Goal: Transaction & Acquisition: Book appointment/travel/reservation

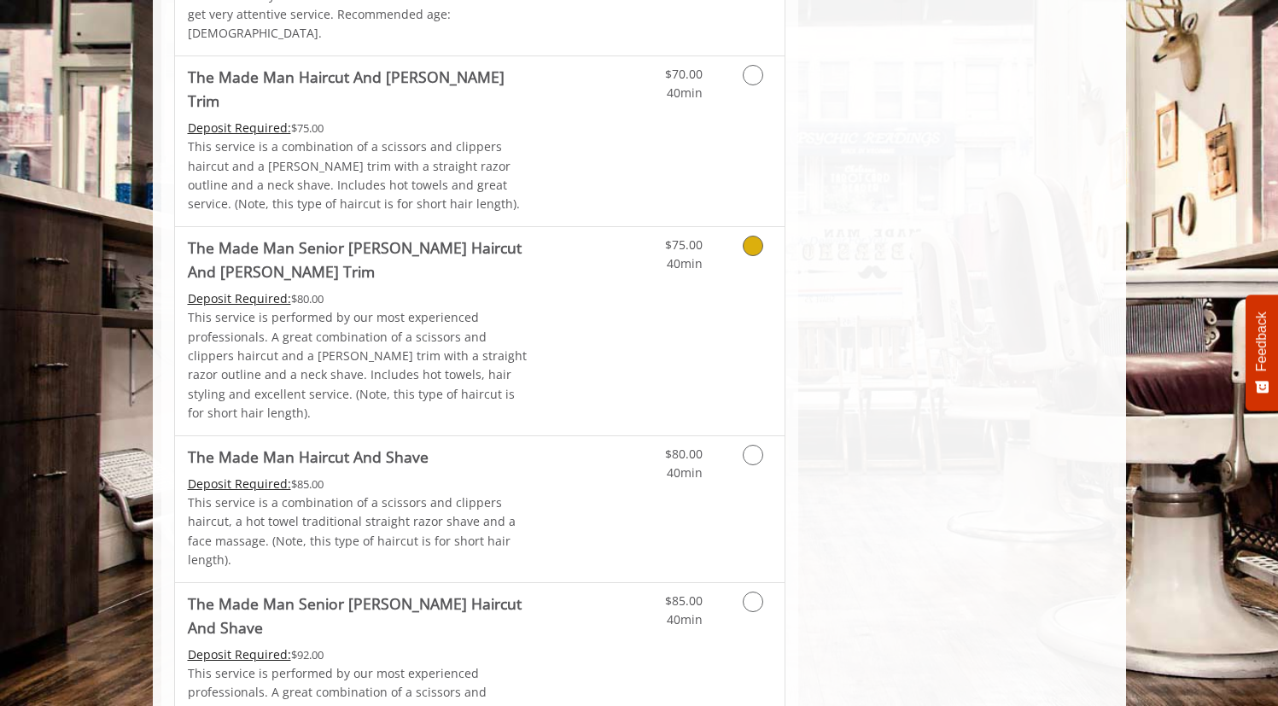
scroll to position [1320, 0]
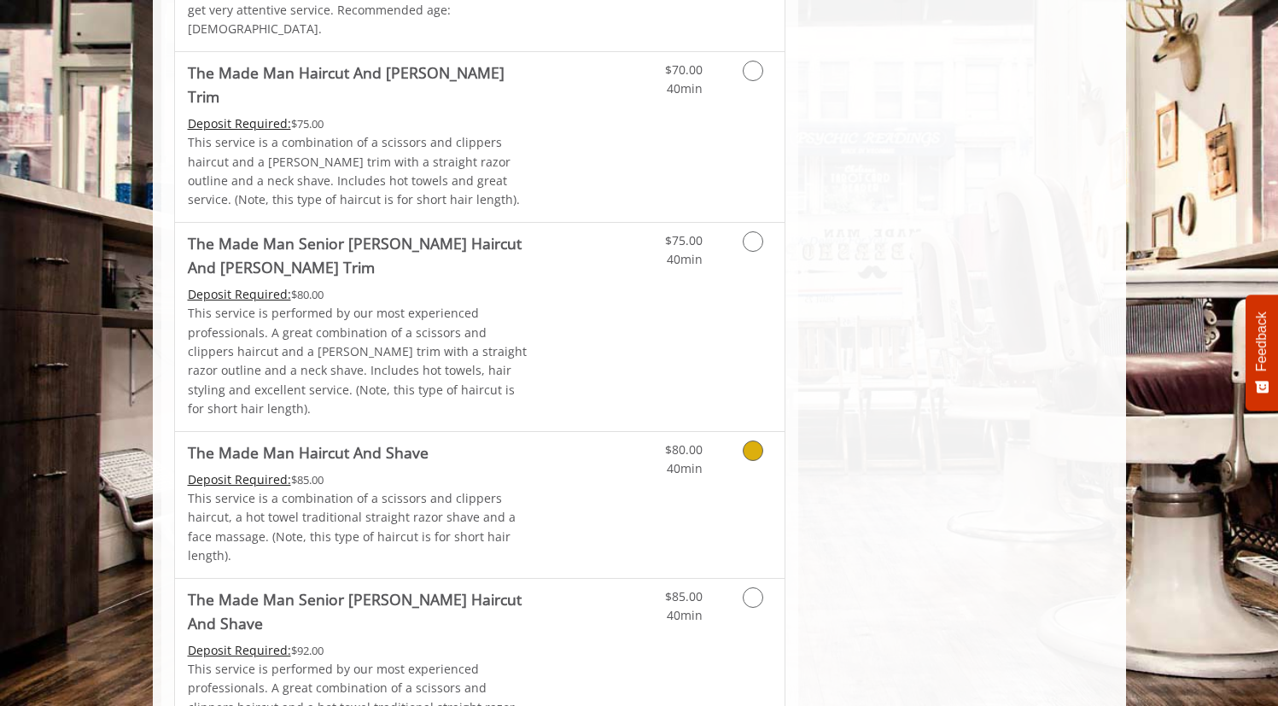
click at [745, 432] on link "Grooming services" at bounding box center [750, 455] width 44 height 47
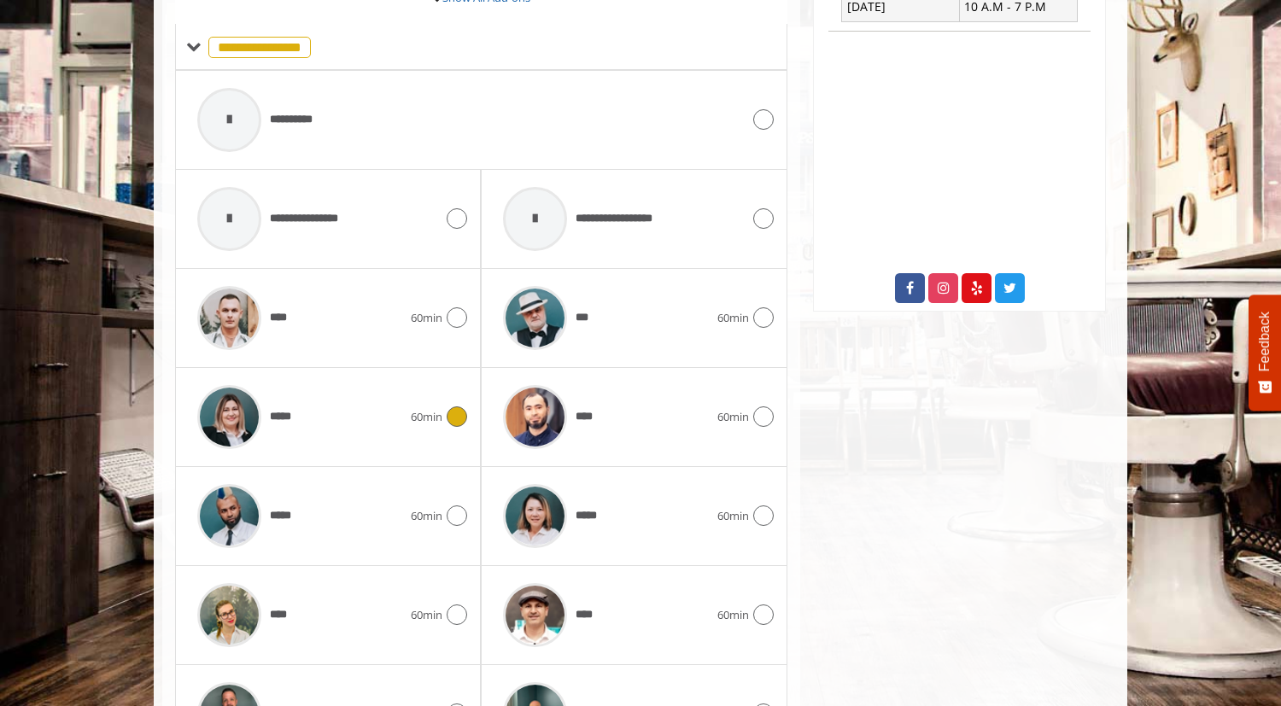
click at [456, 406] on icon at bounding box center [457, 416] width 20 height 20
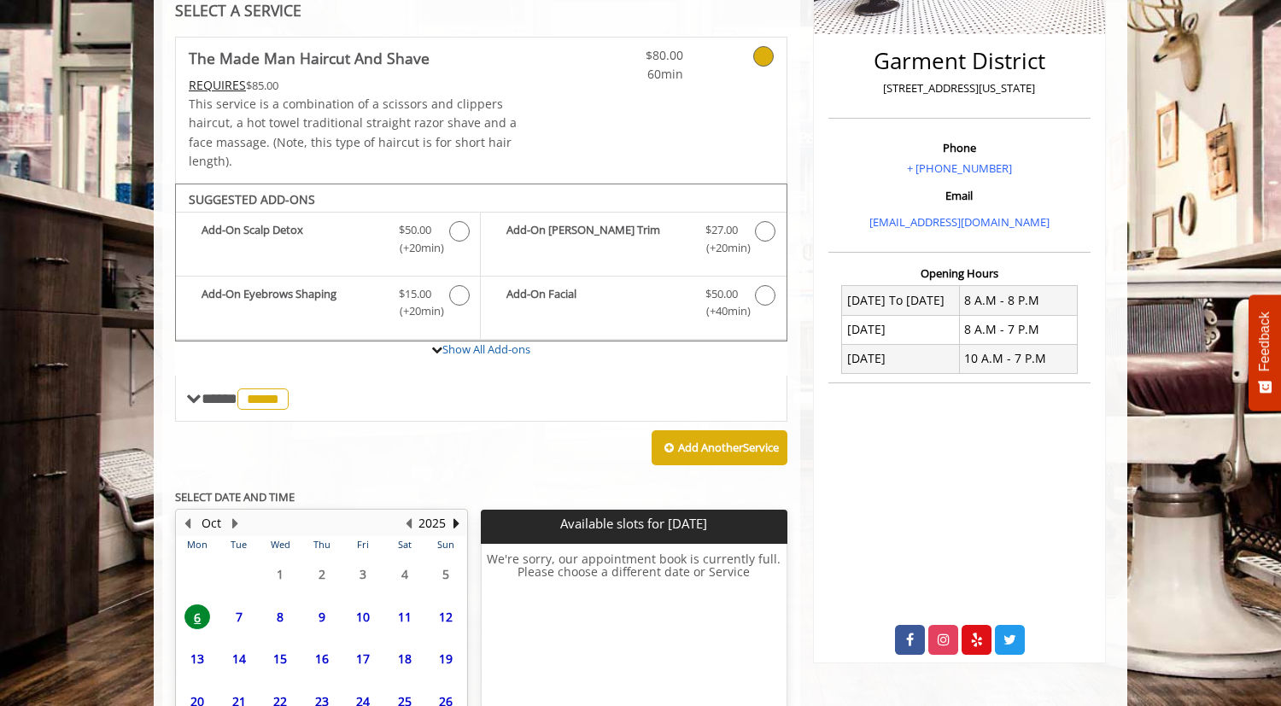
scroll to position [533, 0]
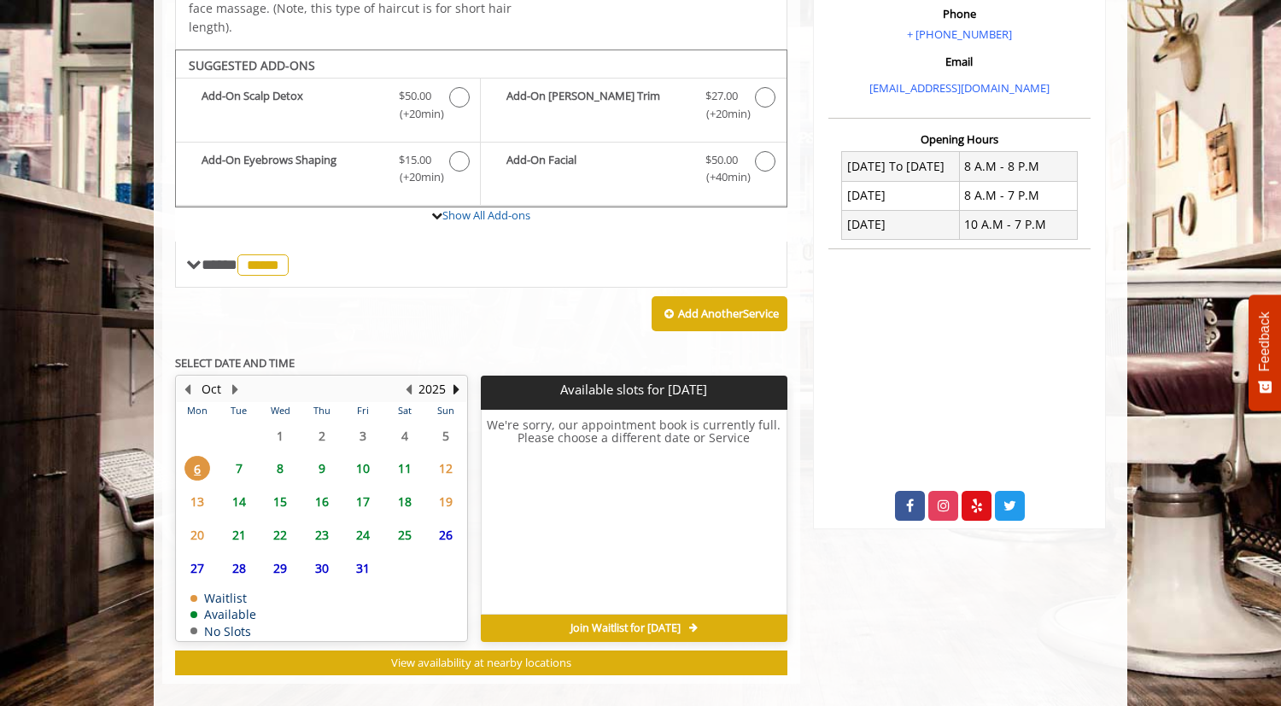
click at [196, 456] on span "6" at bounding box center [197, 468] width 26 height 25
click at [241, 456] on span "7" at bounding box center [239, 468] width 26 height 25
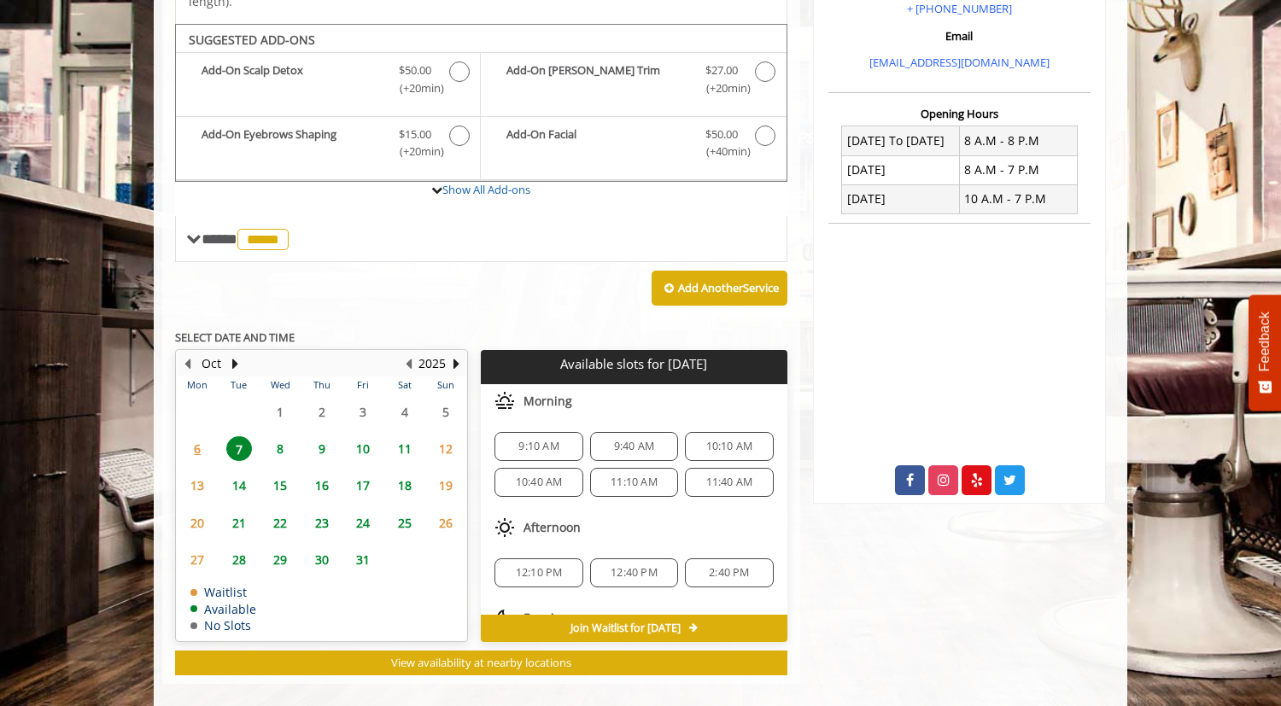
scroll to position [77, 0]
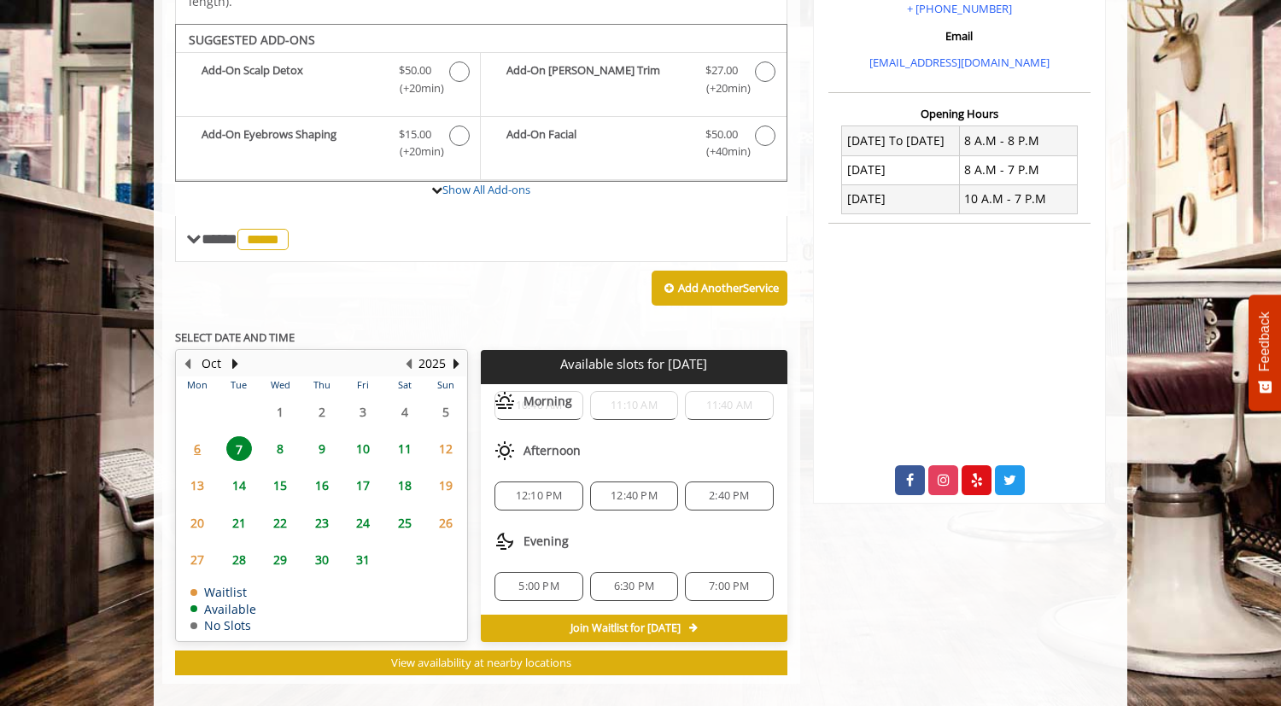
click at [283, 436] on span "8" at bounding box center [280, 448] width 26 height 25
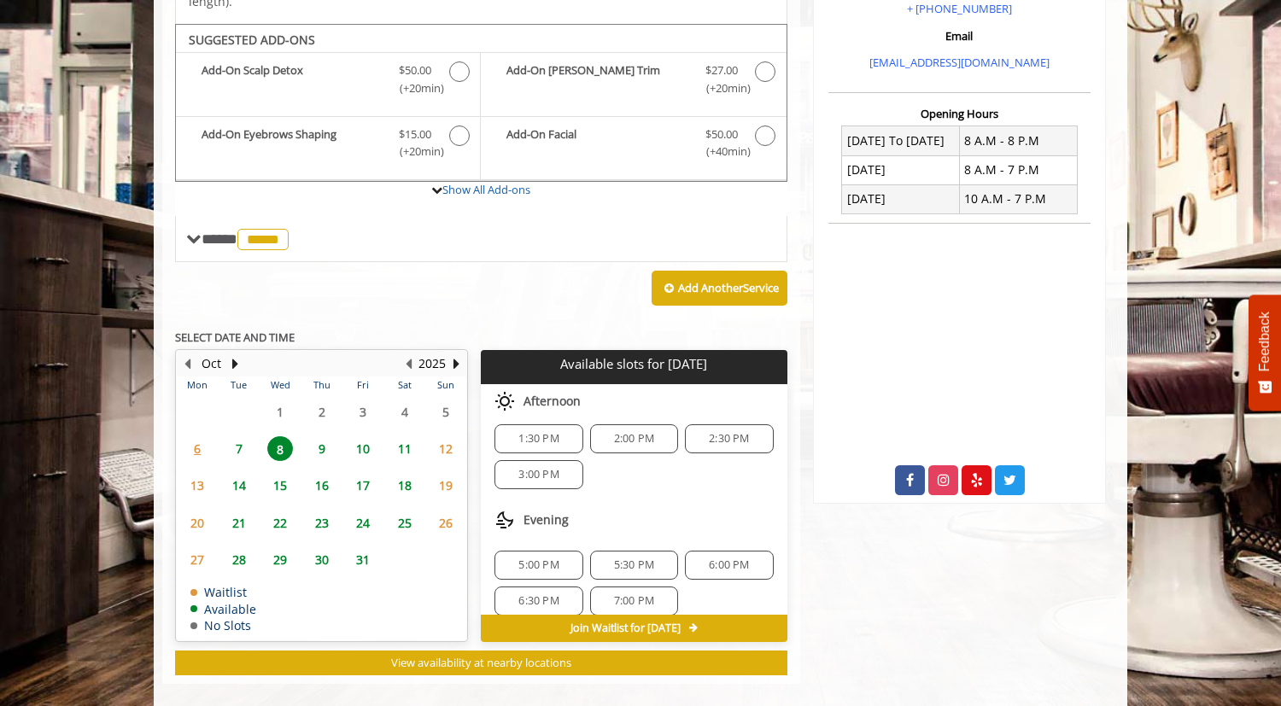
scroll to position [184, 0]
click at [719, 544] on span "6:00 PM" at bounding box center [729, 551] width 40 height 14
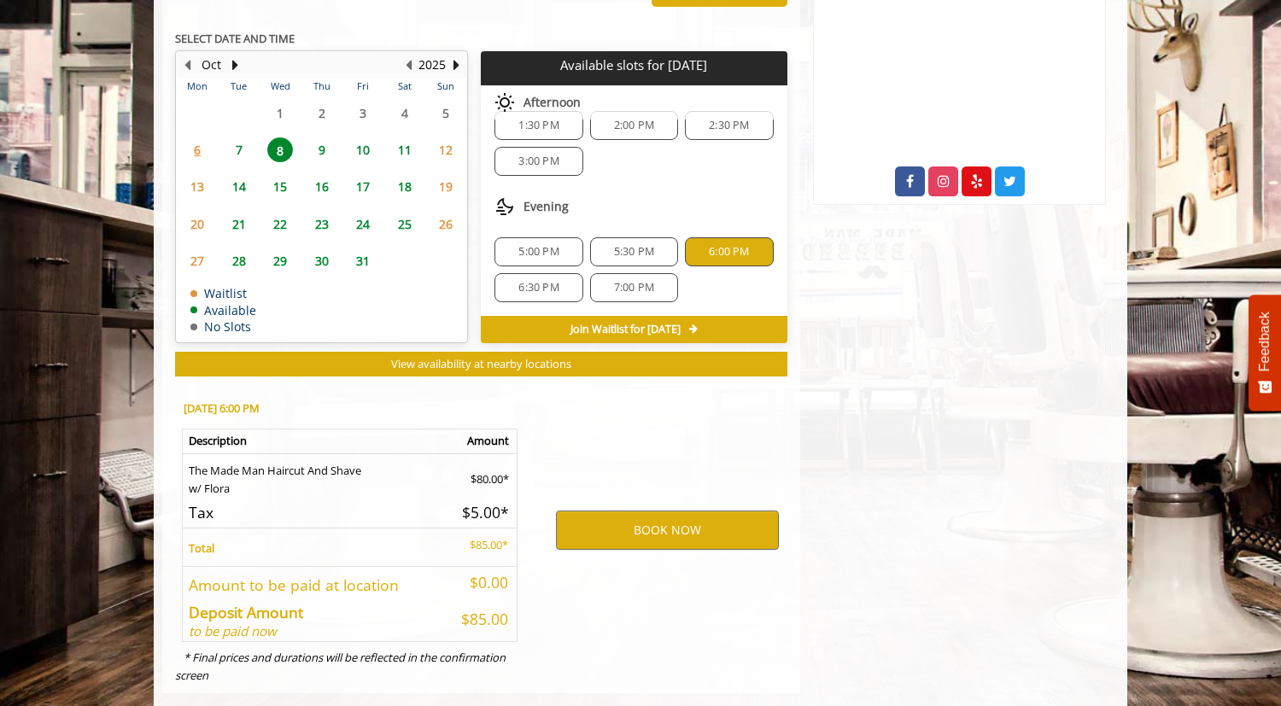
scroll to position [867, 0]
